Goal: Information Seeking & Learning: Learn about a topic

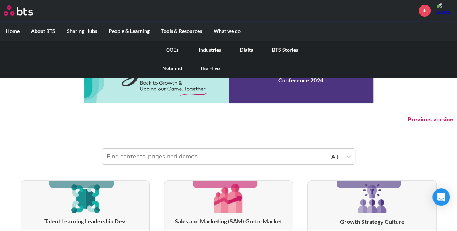
click at [174, 47] on link "COEs" at bounding box center [173, 49] width 38 height 19
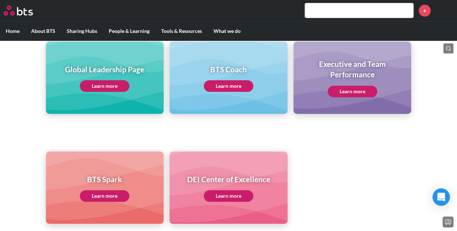
scroll to position [99, 0]
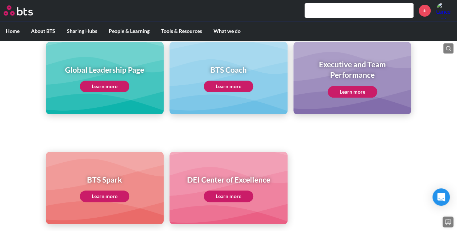
click at [351, 93] on link "Learn more" at bounding box center [353, 92] width 50 height 12
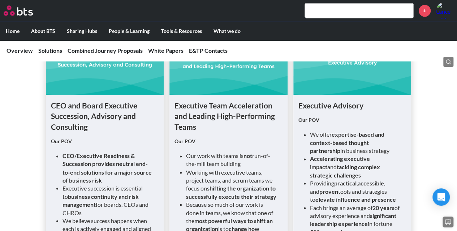
scroll to position [519, 0]
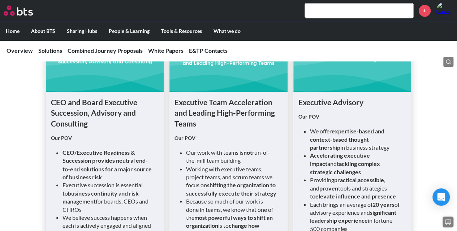
click at [324, 11] on input "text" at bounding box center [359, 10] width 108 height 14
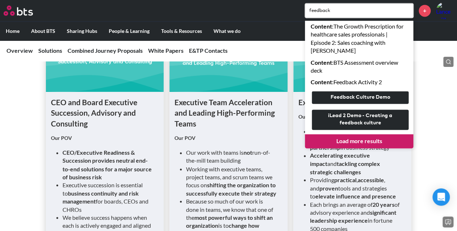
type input "feedback"
click at [359, 141] on link "Load more results" at bounding box center [359, 141] width 108 height 14
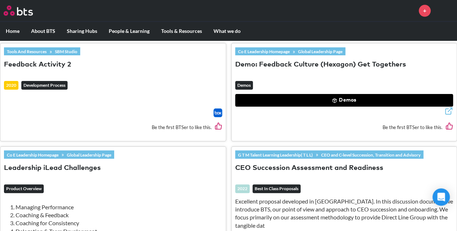
scroll to position [403, 0]
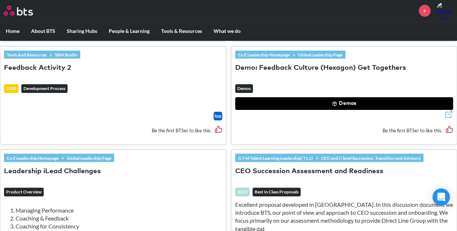
click at [351, 102] on button "Demos" at bounding box center [344, 103] width 218 height 13
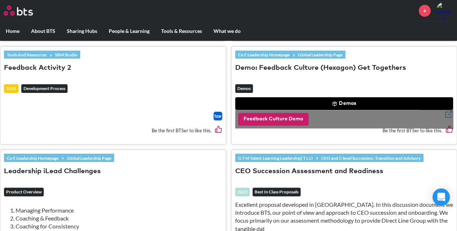
click at [299, 121] on button "Feedback Culture Demo" at bounding box center [273, 119] width 71 height 13
